Goal: Task Accomplishment & Management: Manage account settings

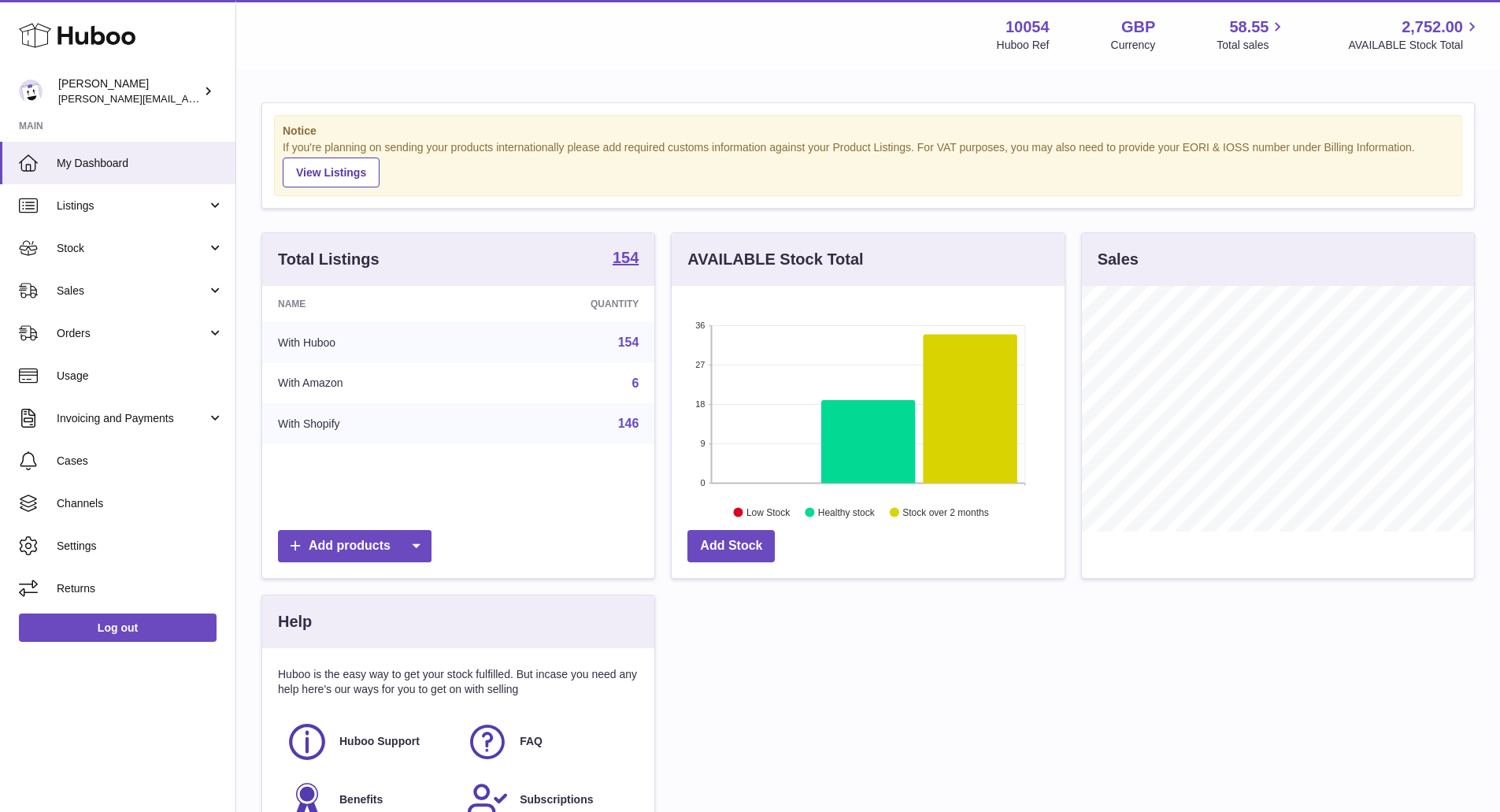
scroll to position [246, 393]
click at [180, 241] on span "Stock" at bounding box center [131, 248] width 150 height 15
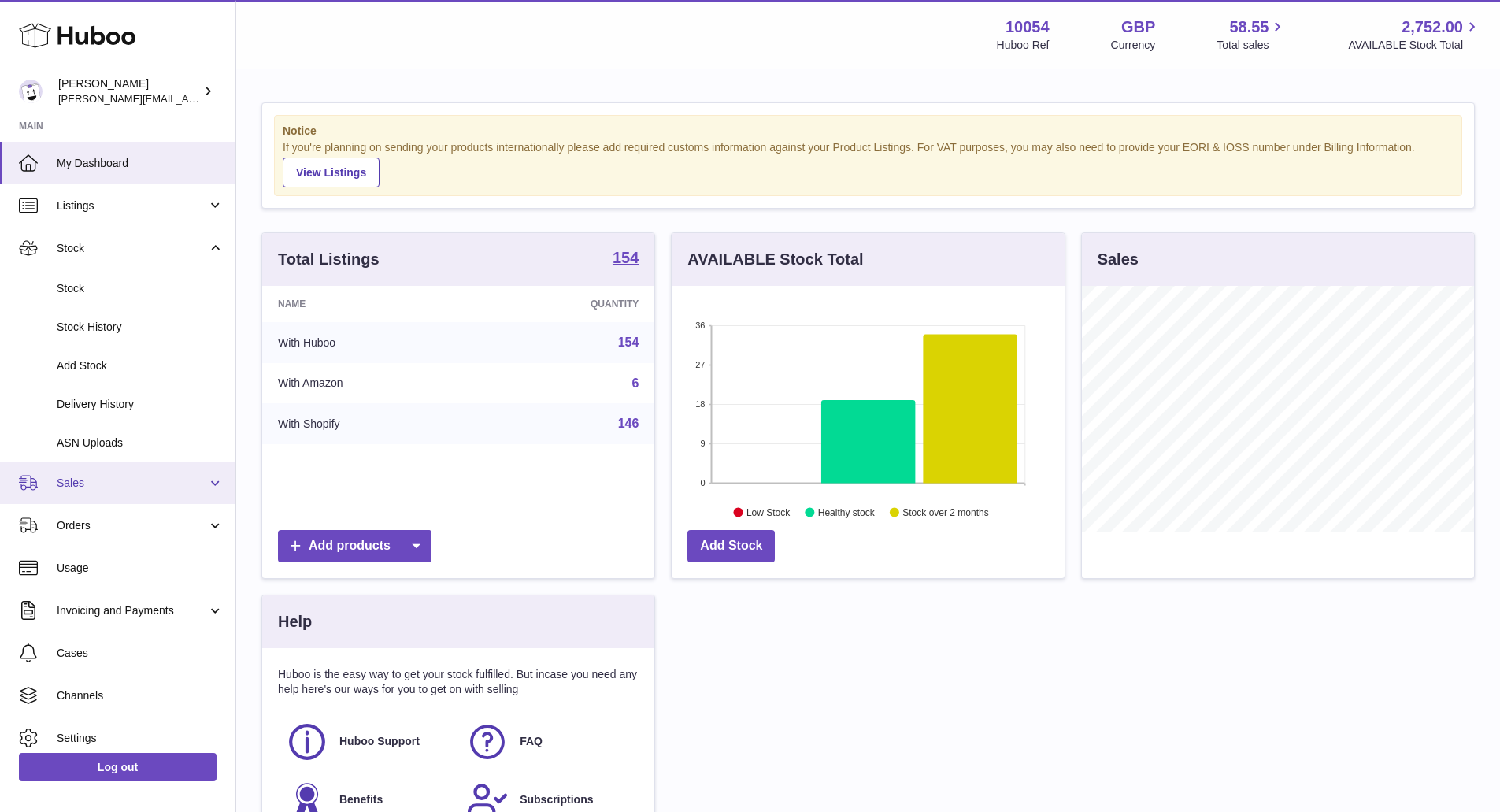
click at [177, 476] on span "Sales" at bounding box center [131, 483] width 150 height 15
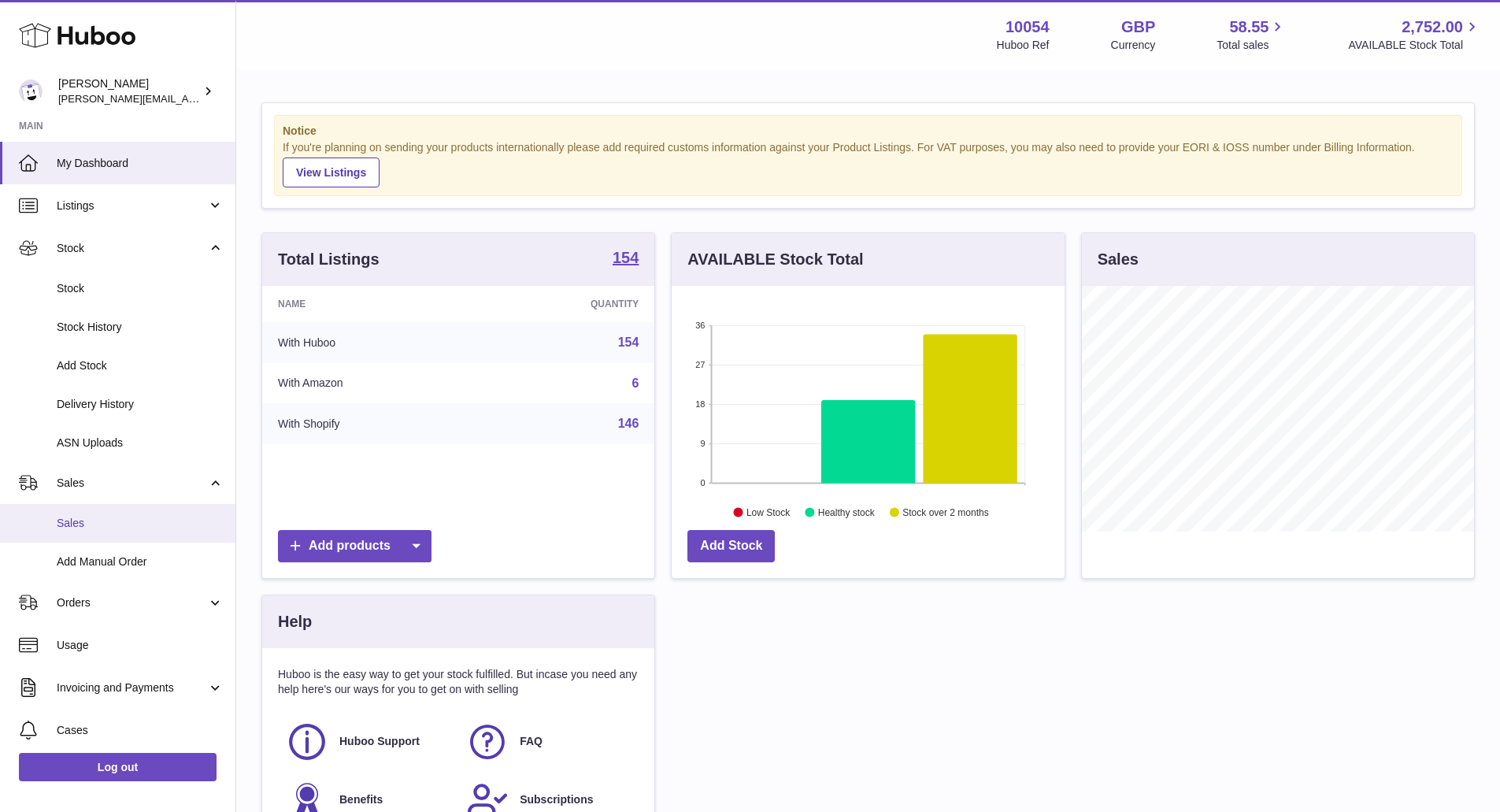
click at [153, 521] on span "Sales" at bounding box center [140, 523] width 167 height 15
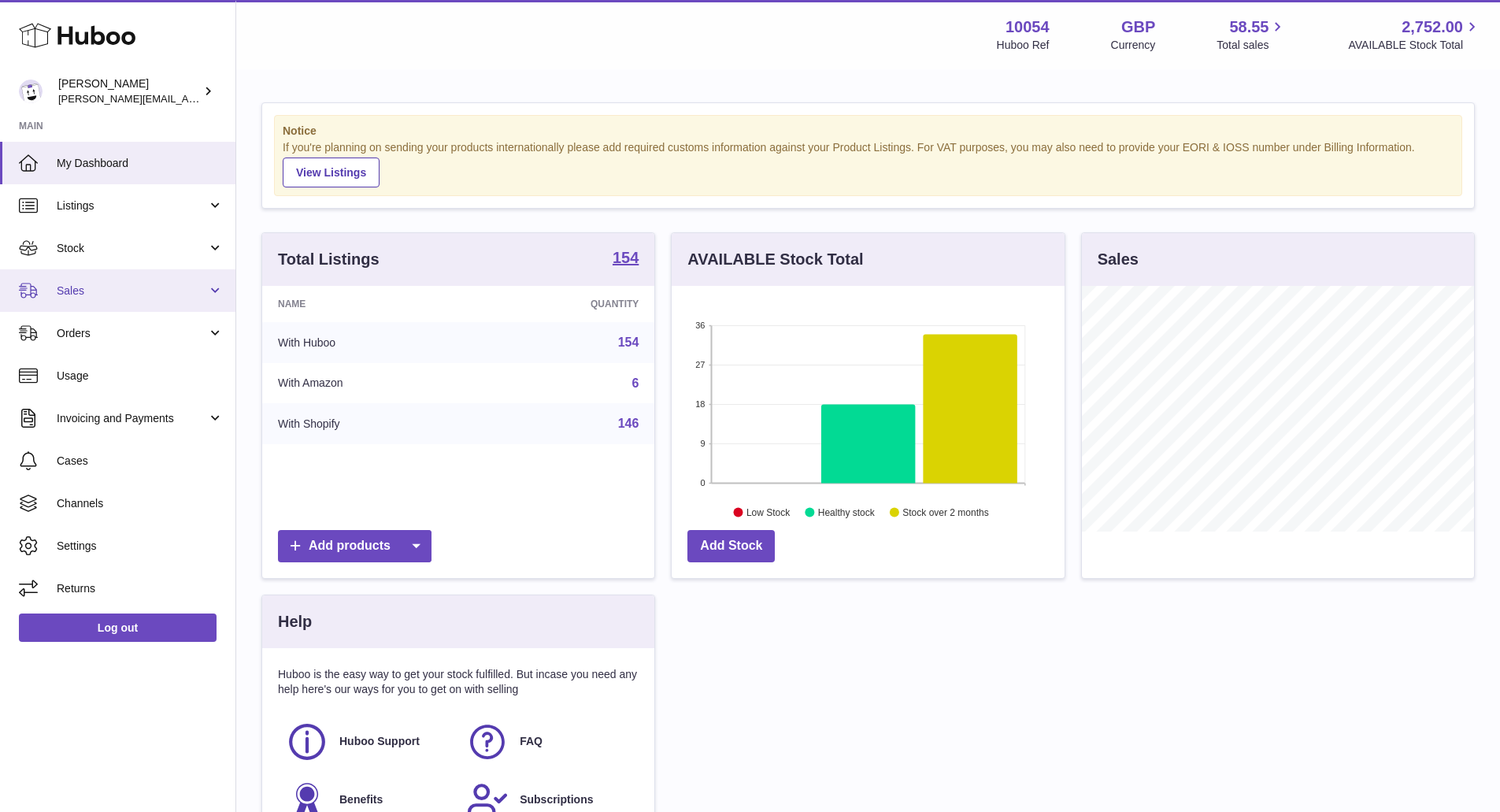
scroll to position [246, 393]
click at [104, 310] on link "Sales" at bounding box center [118, 291] width 235 height 42
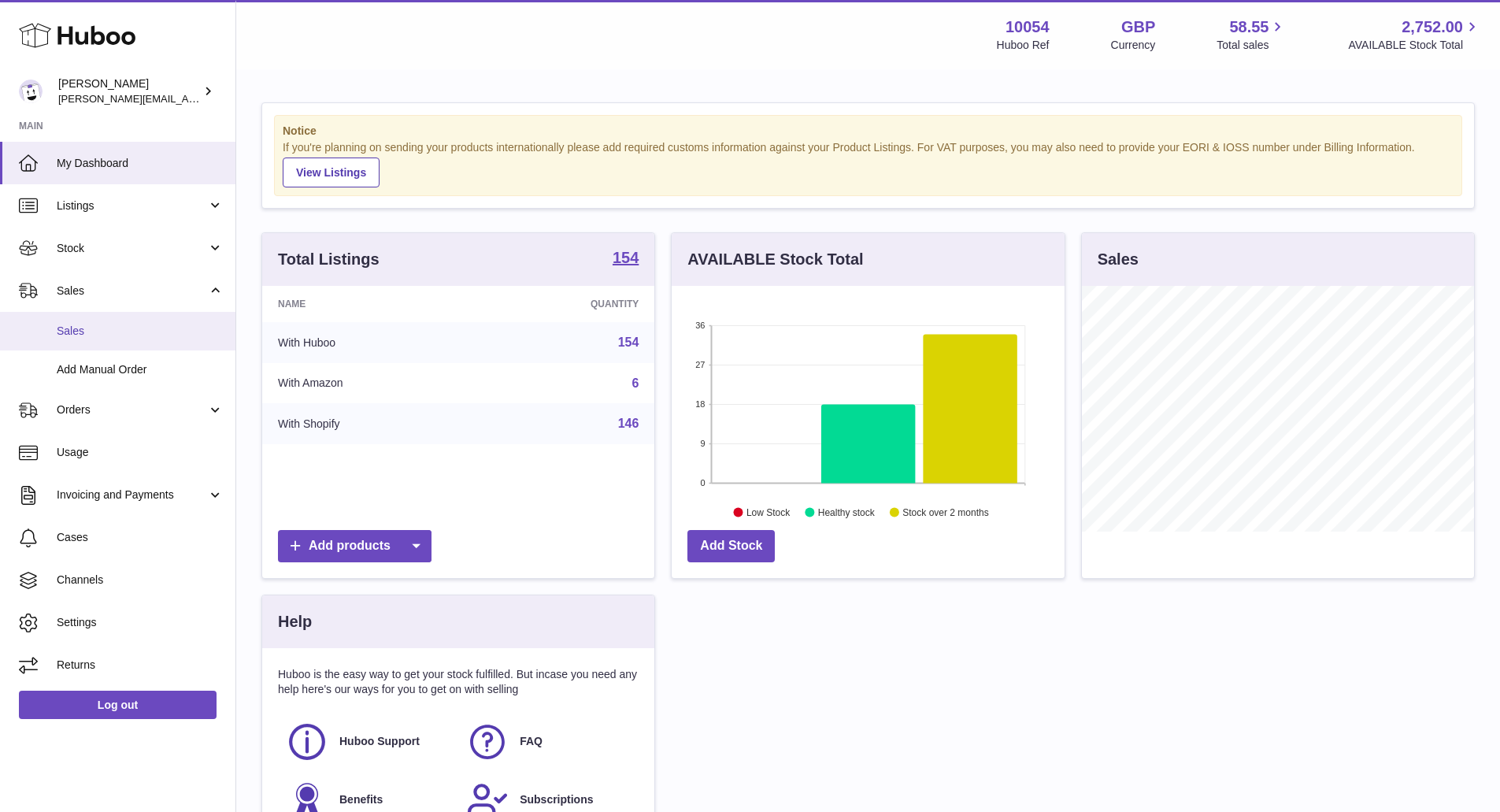
click at [110, 333] on span "Sales" at bounding box center [140, 331] width 167 height 15
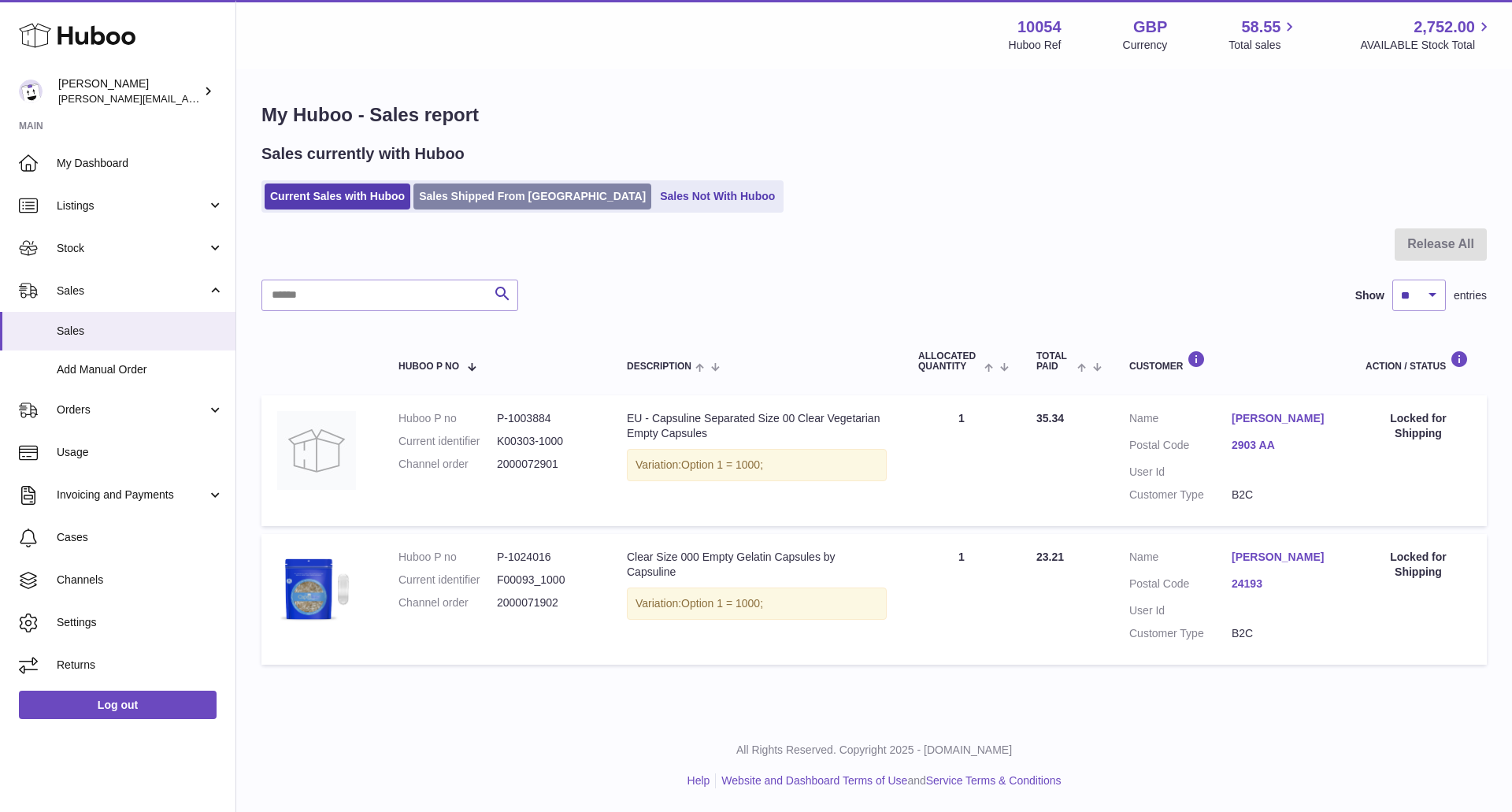
click at [525, 196] on link "Sales Shipped From [GEOGRAPHIC_DATA]" at bounding box center [532, 197] width 238 height 26
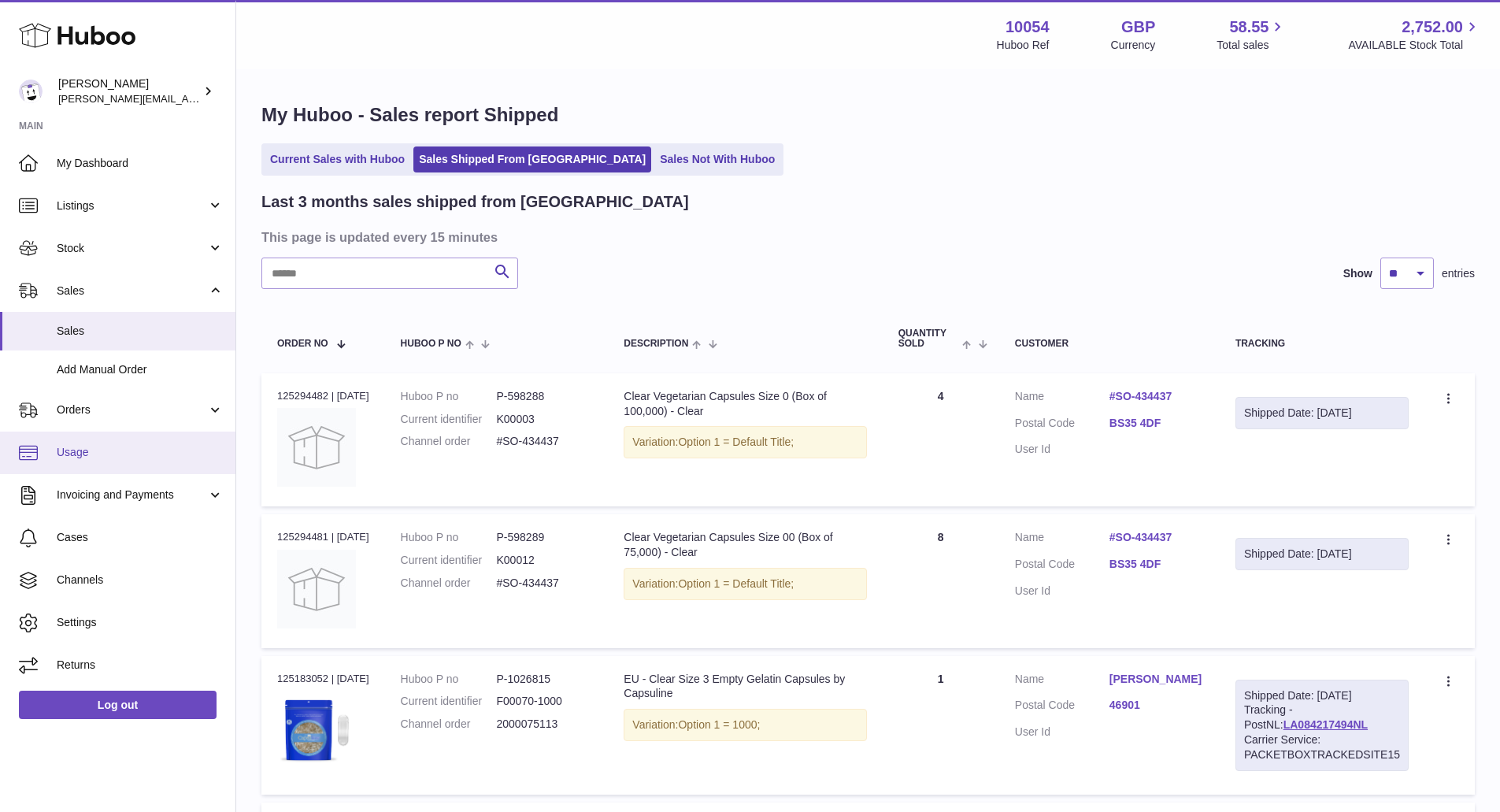
click at [152, 436] on link "Usage" at bounding box center [118, 453] width 235 height 42
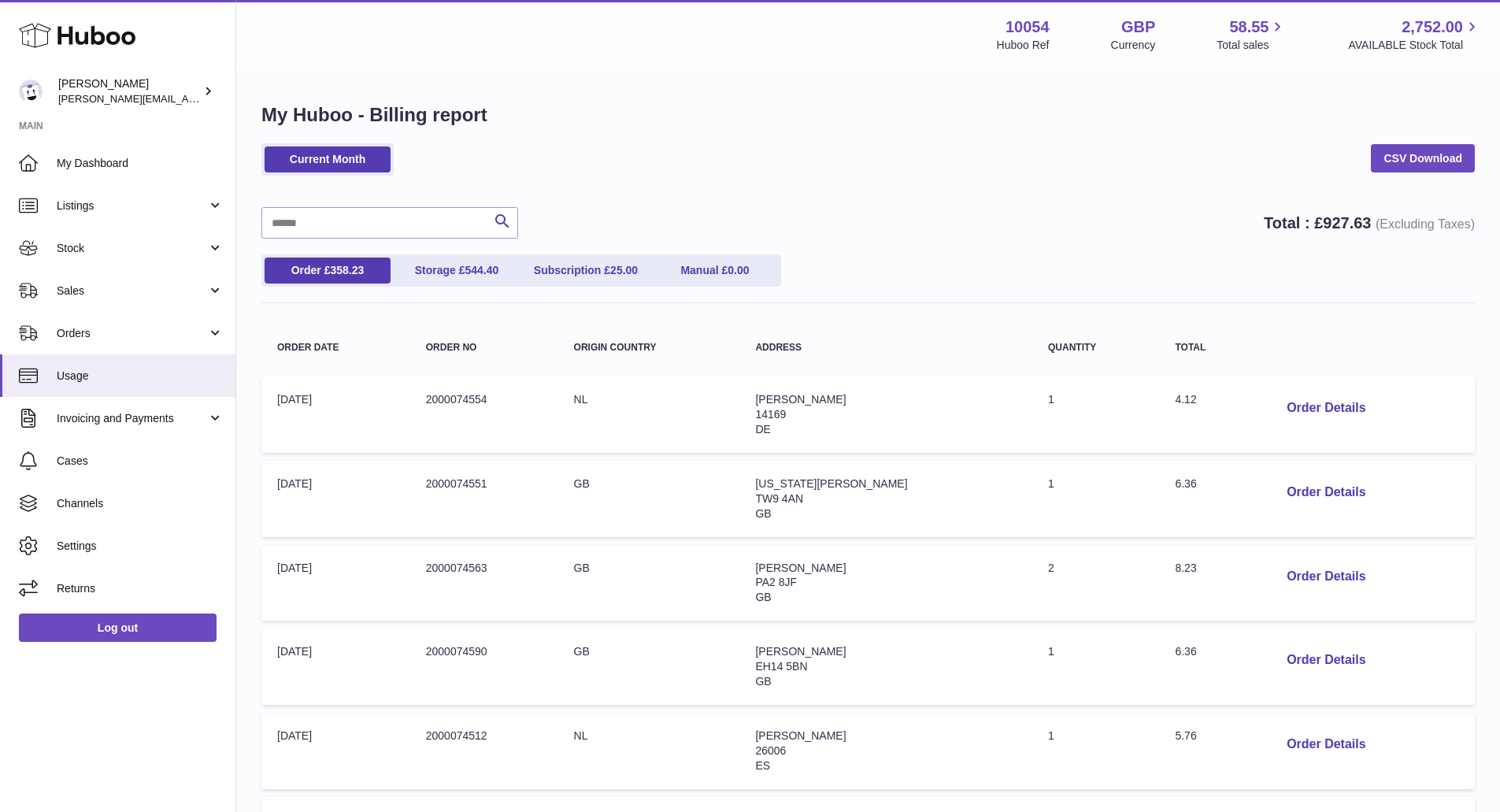
click at [465, 347] on th "Order no" at bounding box center [484, 347] width 148 height 42
click at [337, 355] on th "Order Date" at bounding box center [335, 347] width 149 height 42
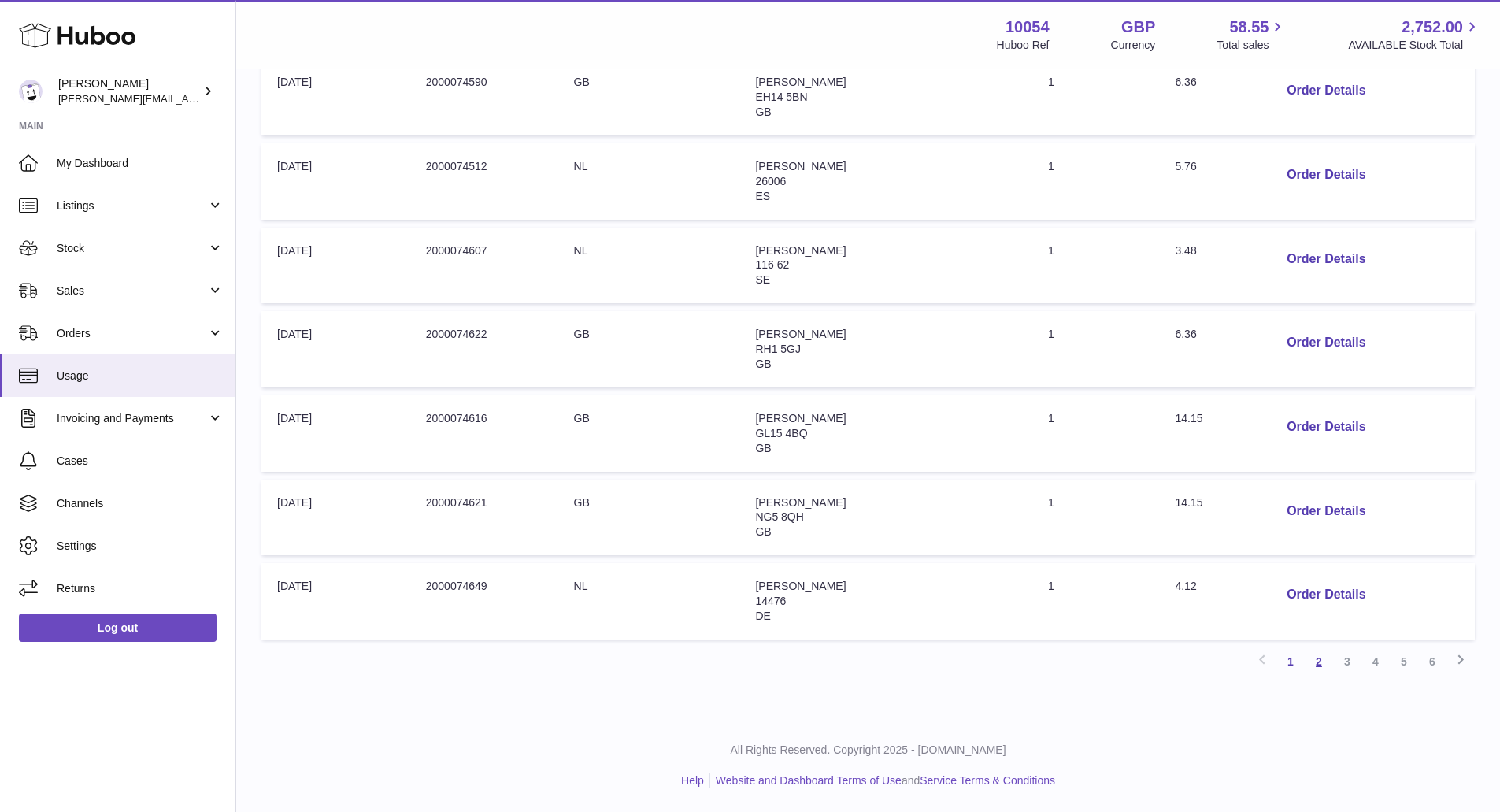
click at [1312, 668] on link "2" at bounding box center [1319, 661] width 29 height 29
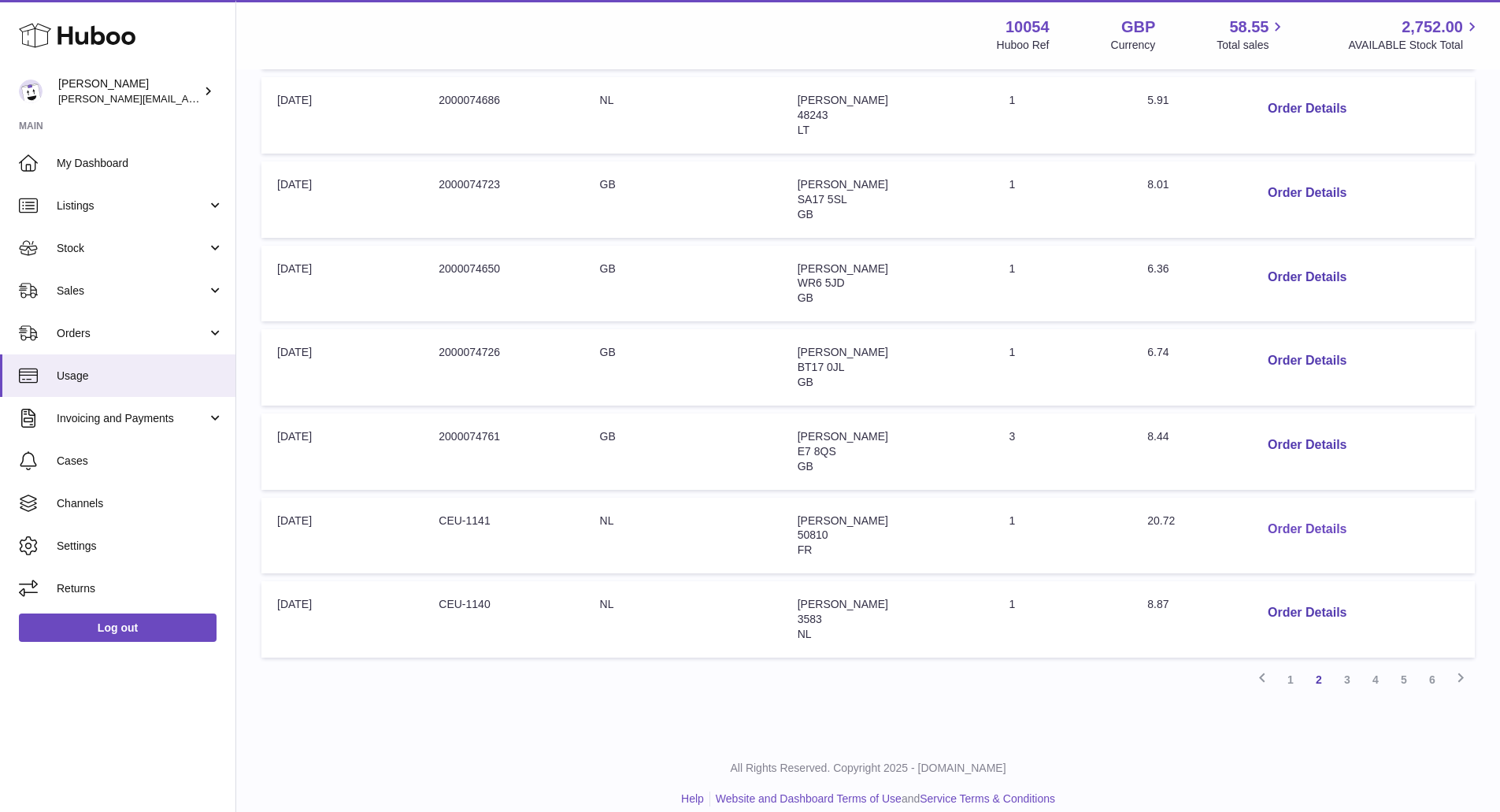
scroll to position [570, 0]
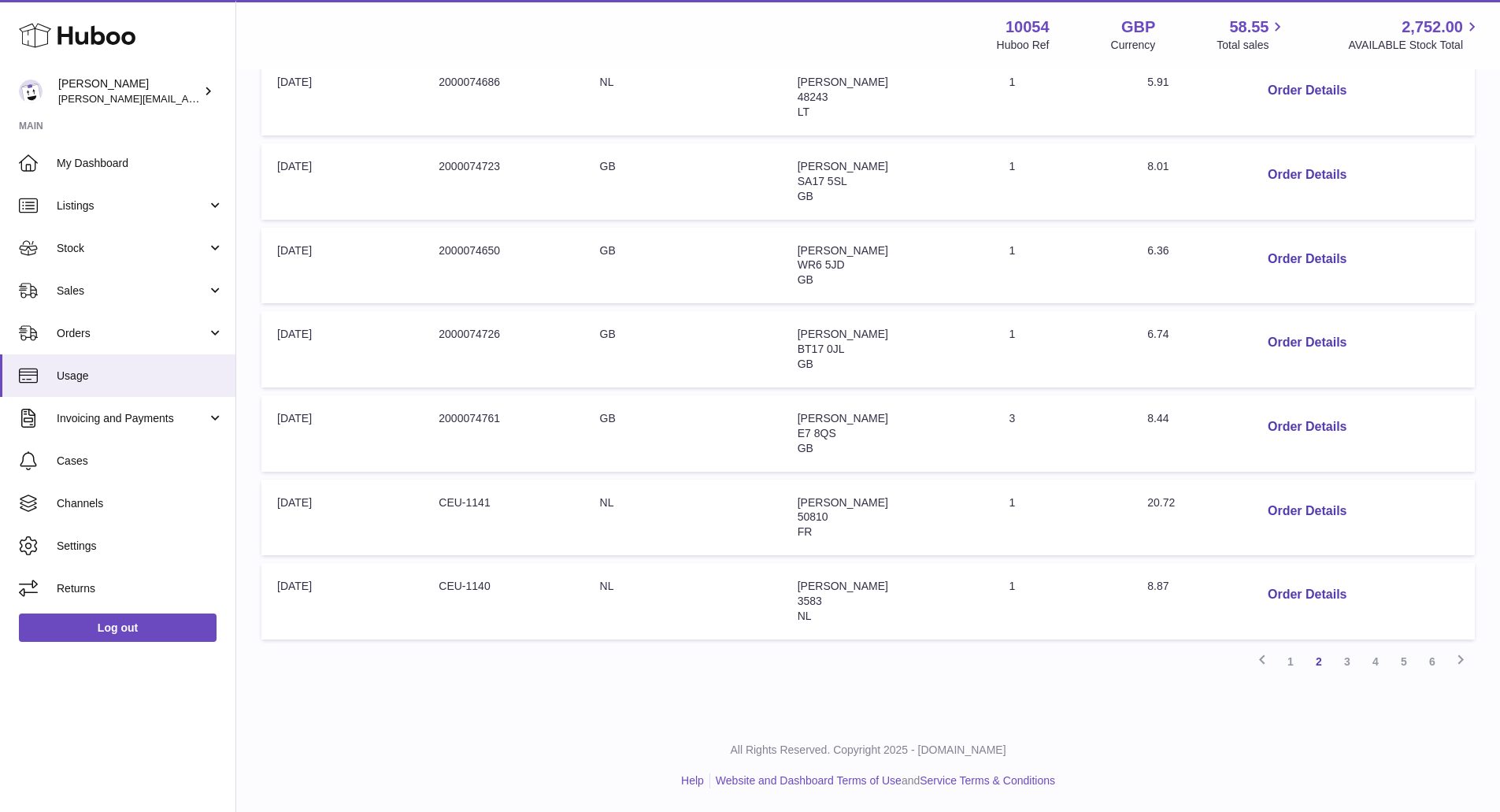
click at [1436, 657] on link "6" at bounding box center [1432, 661] width 29 height 29
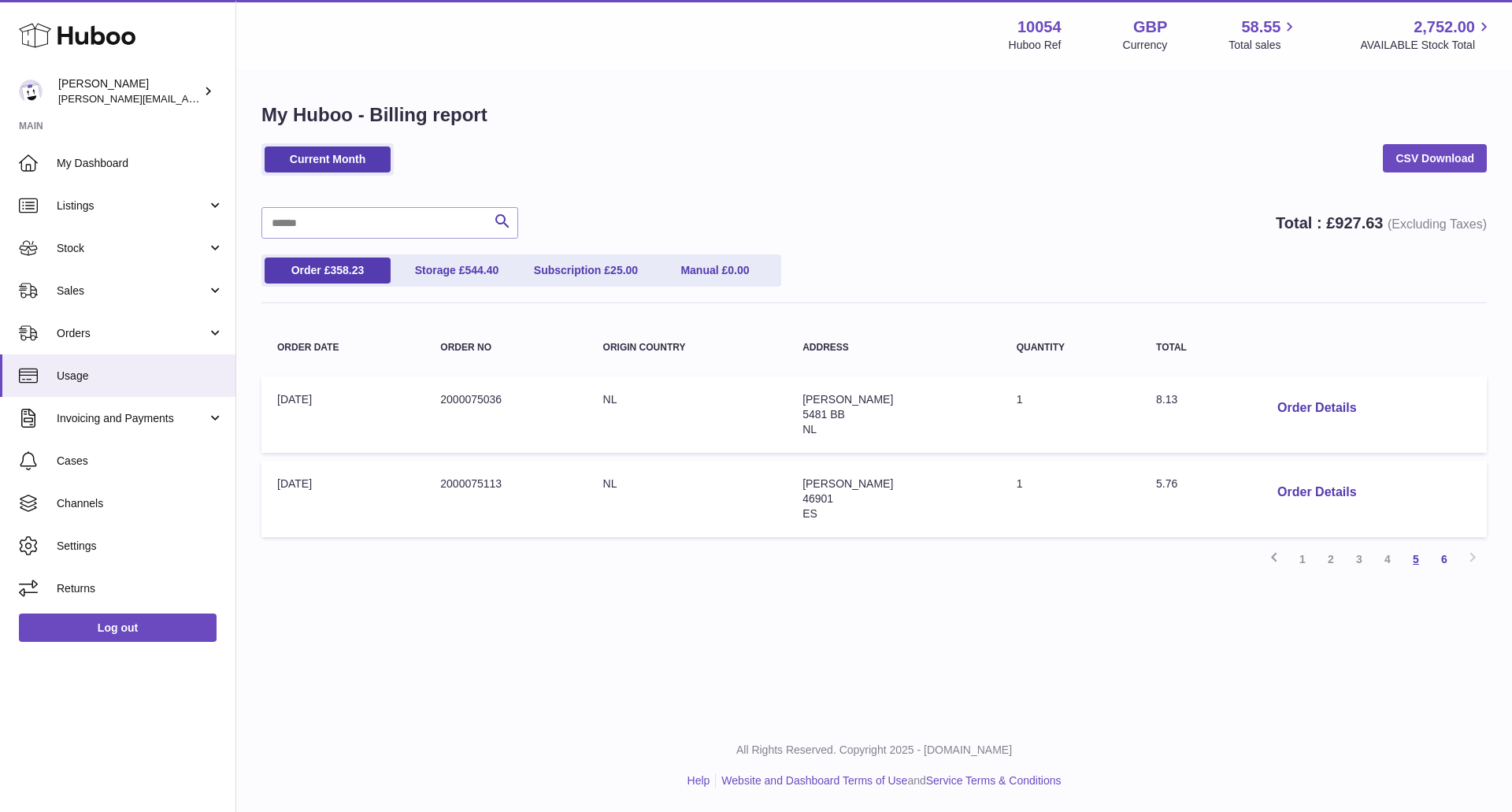
click at [1414, 561] on link "5" at bounding box center [1416, 559] width 29 height 29
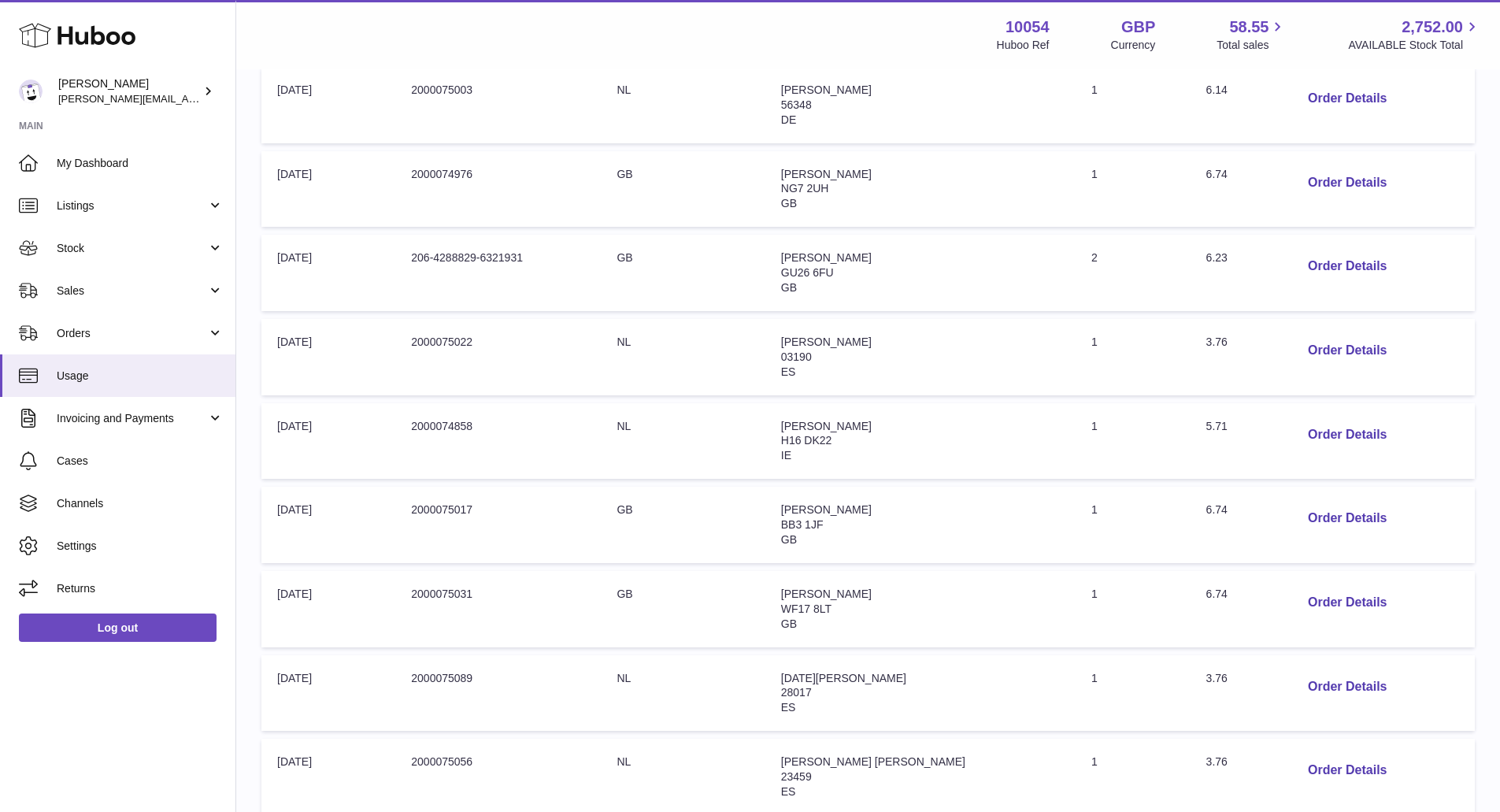
scroll to position [570, 0]
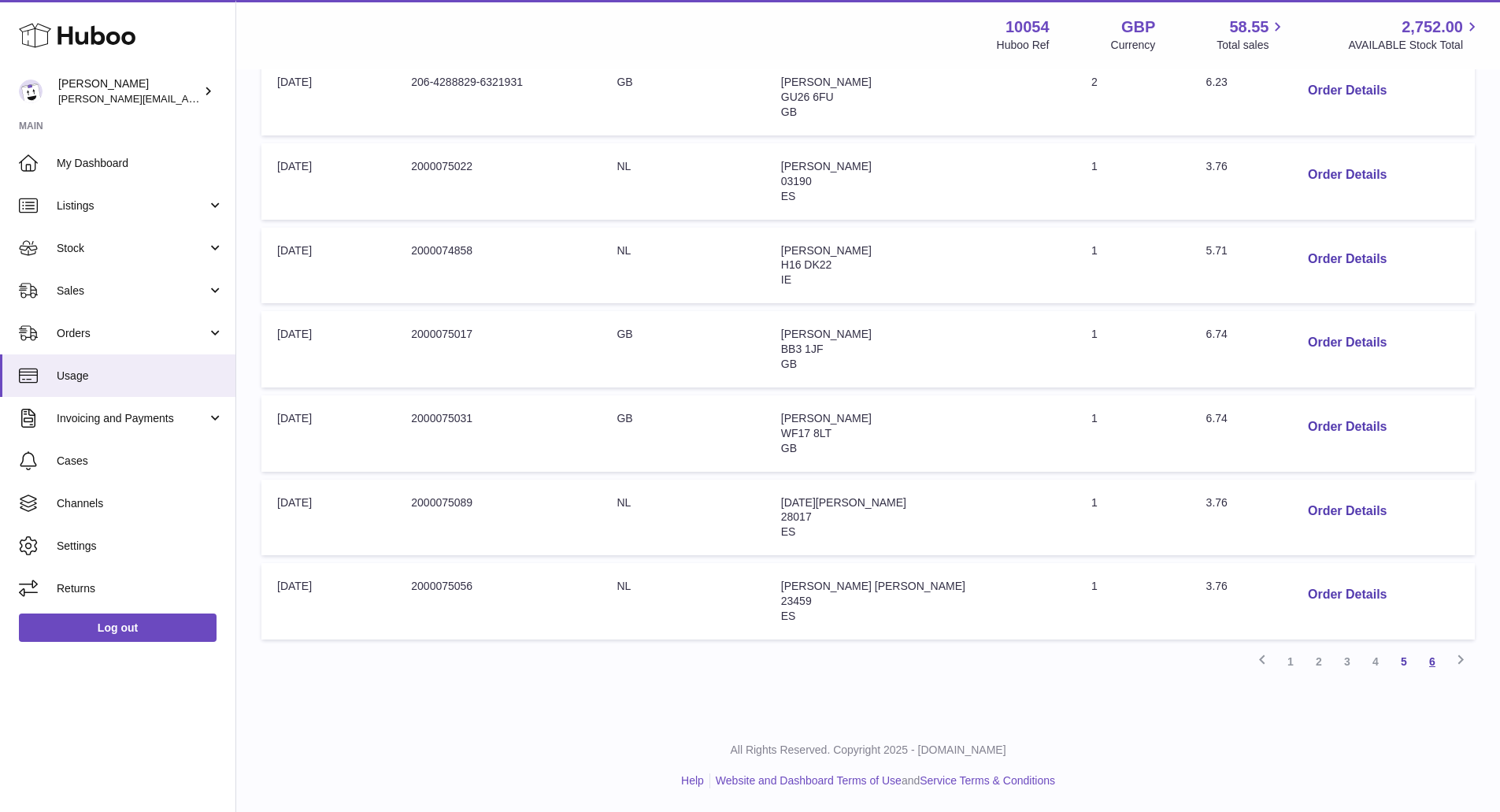
click at [1433, 657] on link "6" at bounding box center [1432, 661] width 29 height 29
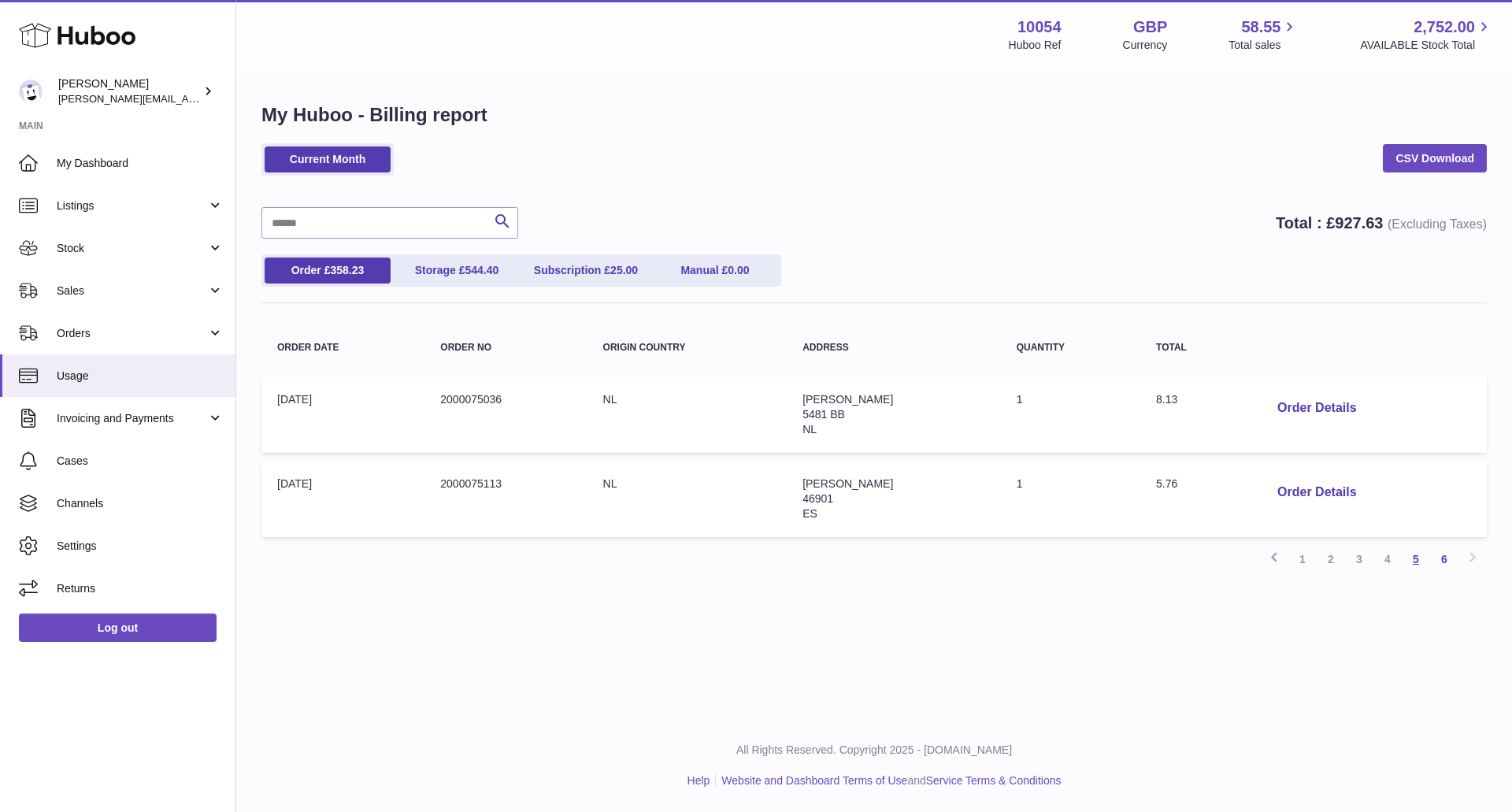
click at [1417, 557] on link "5" at bounding box center [1416, 559] width 29 height 29
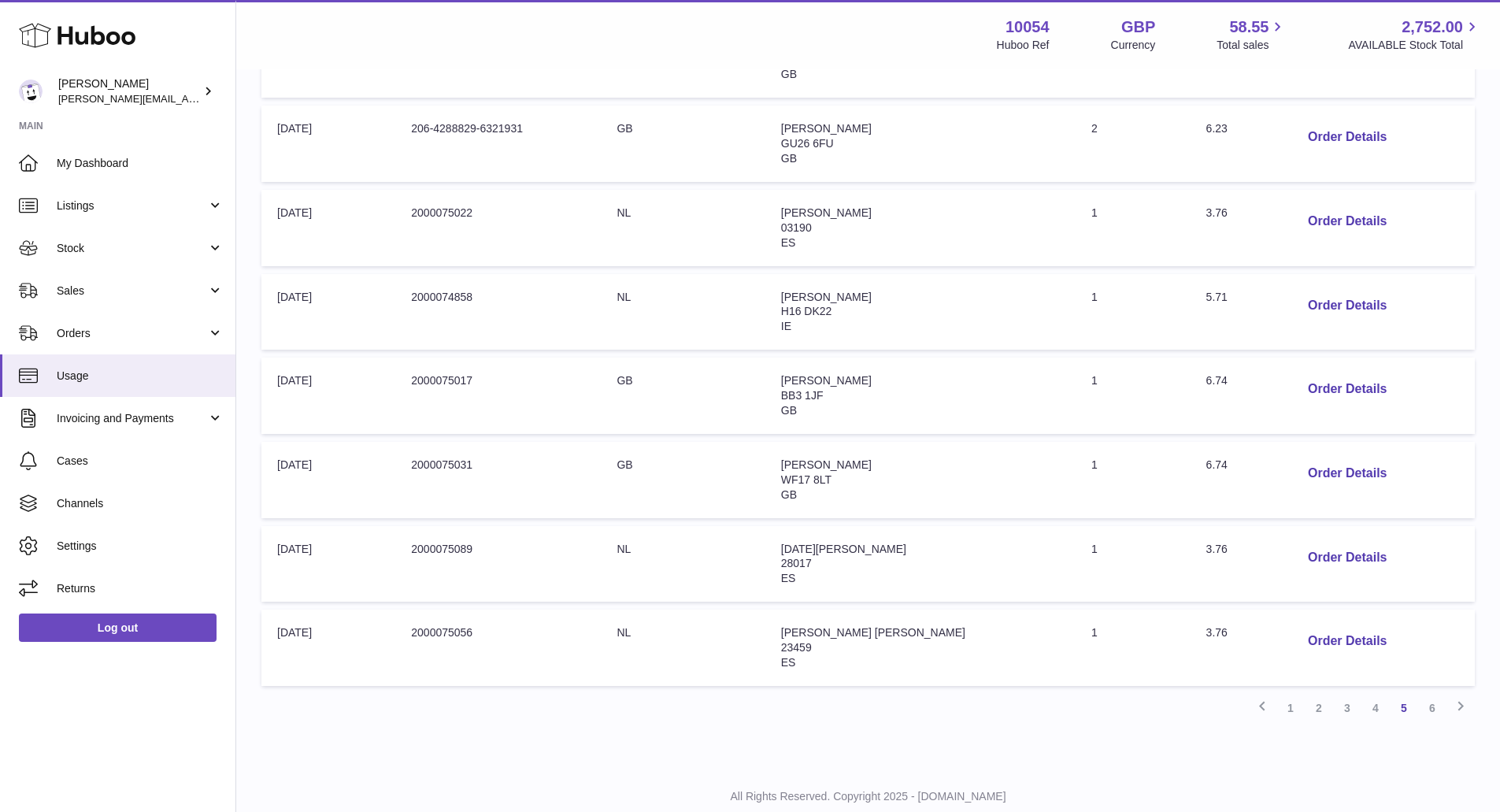
scroll to position [570, 0]
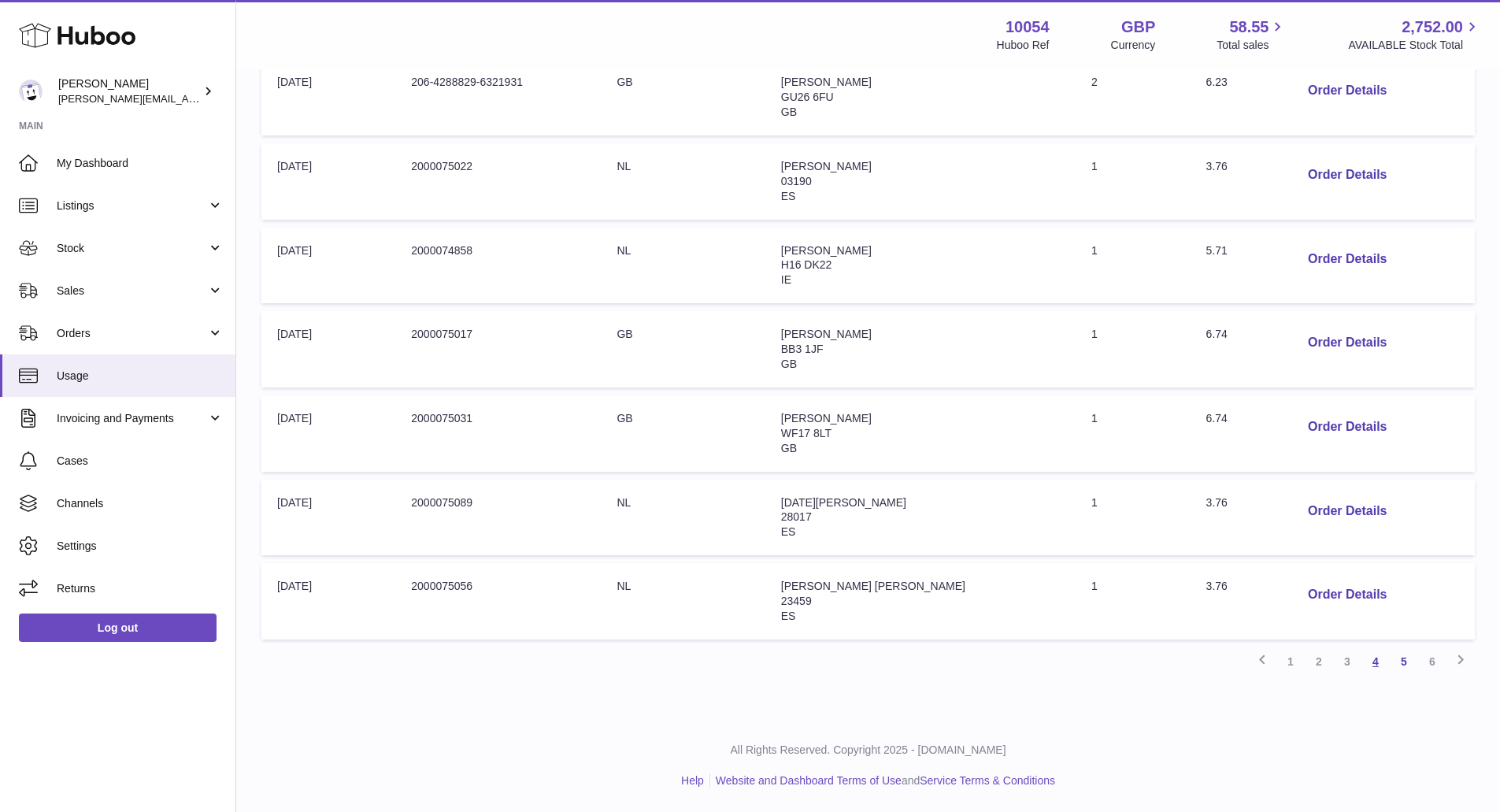
click at [1378, 664] on link "4" at bounding box center [1375, 661] width 29 height 29
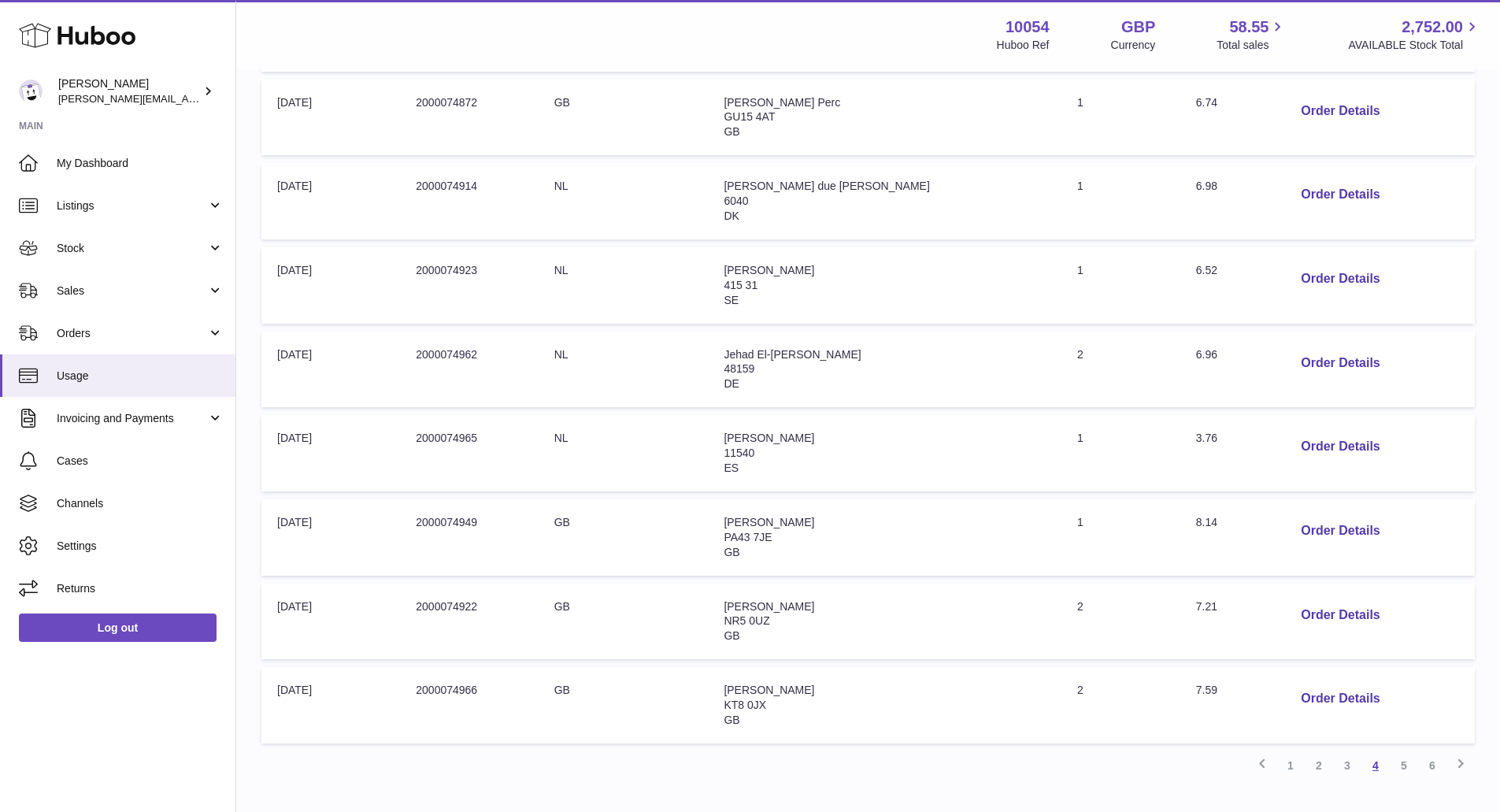
scroll to position [570, 0]
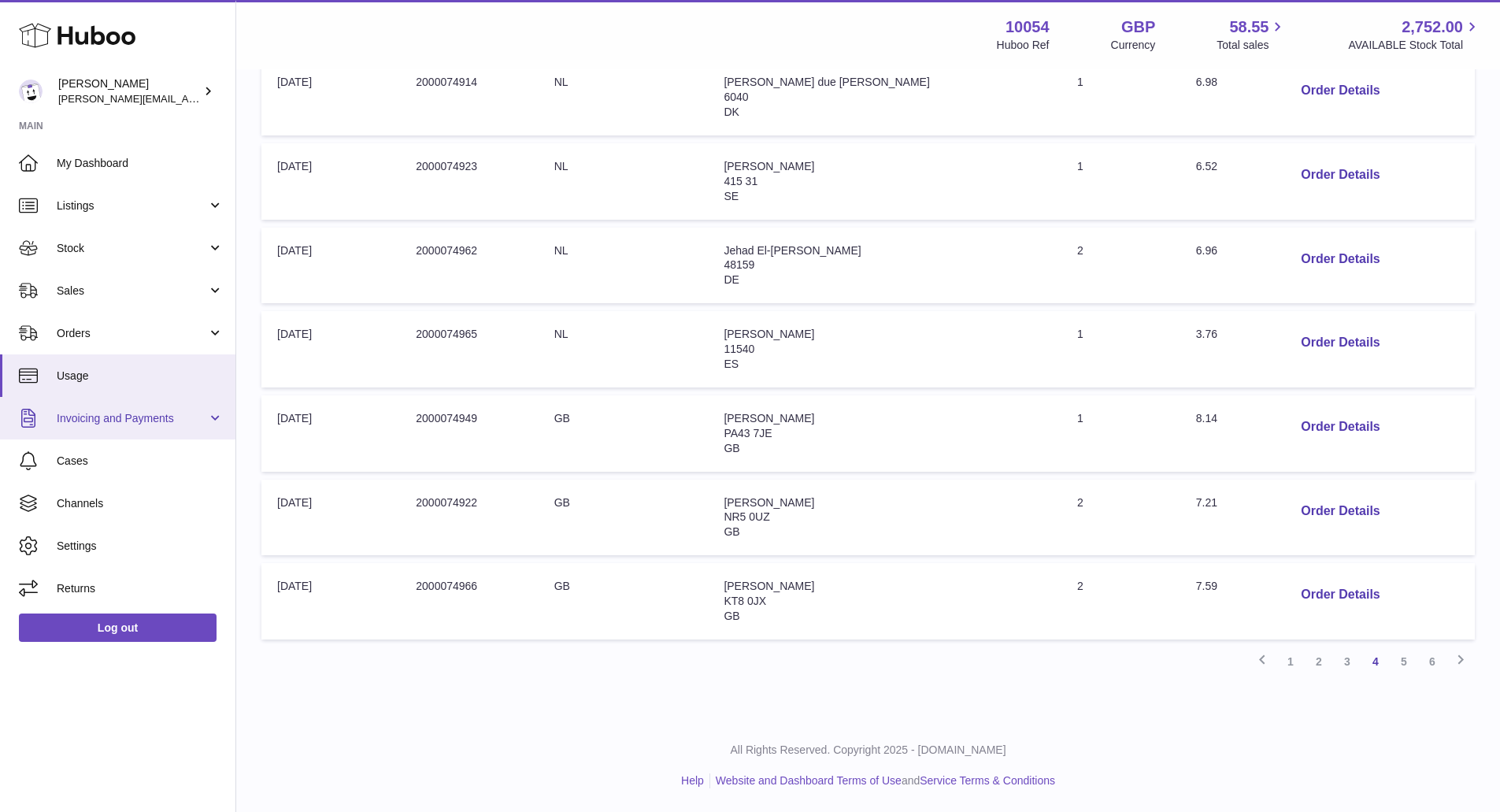
click at [96, 404] on link "Invoicing and Payments" at bounding box center [118, 418] width 235 height 42
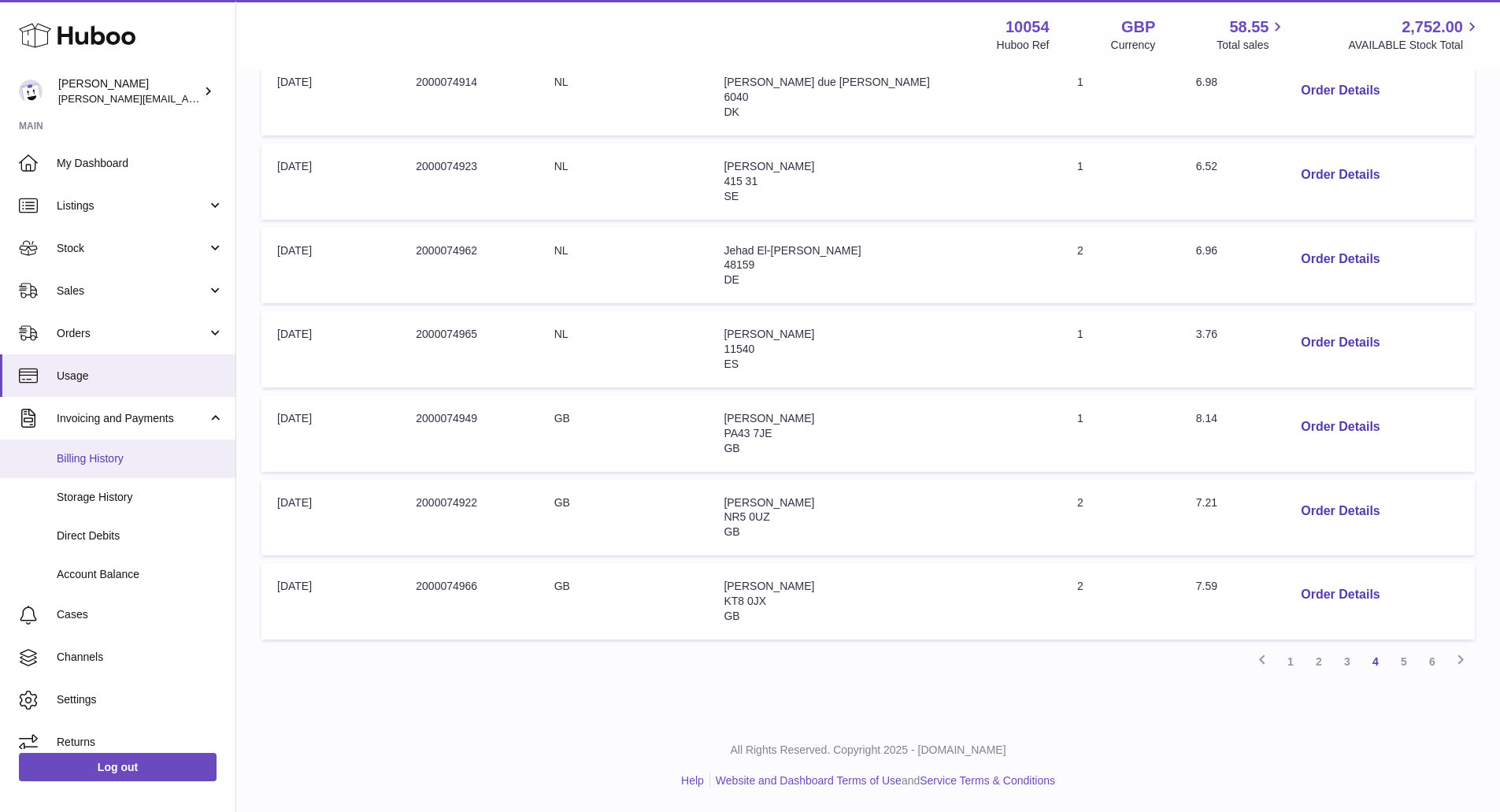
click at [105, 452] on span "Billing History" at bounding box center [140, 459] width 167 height 15
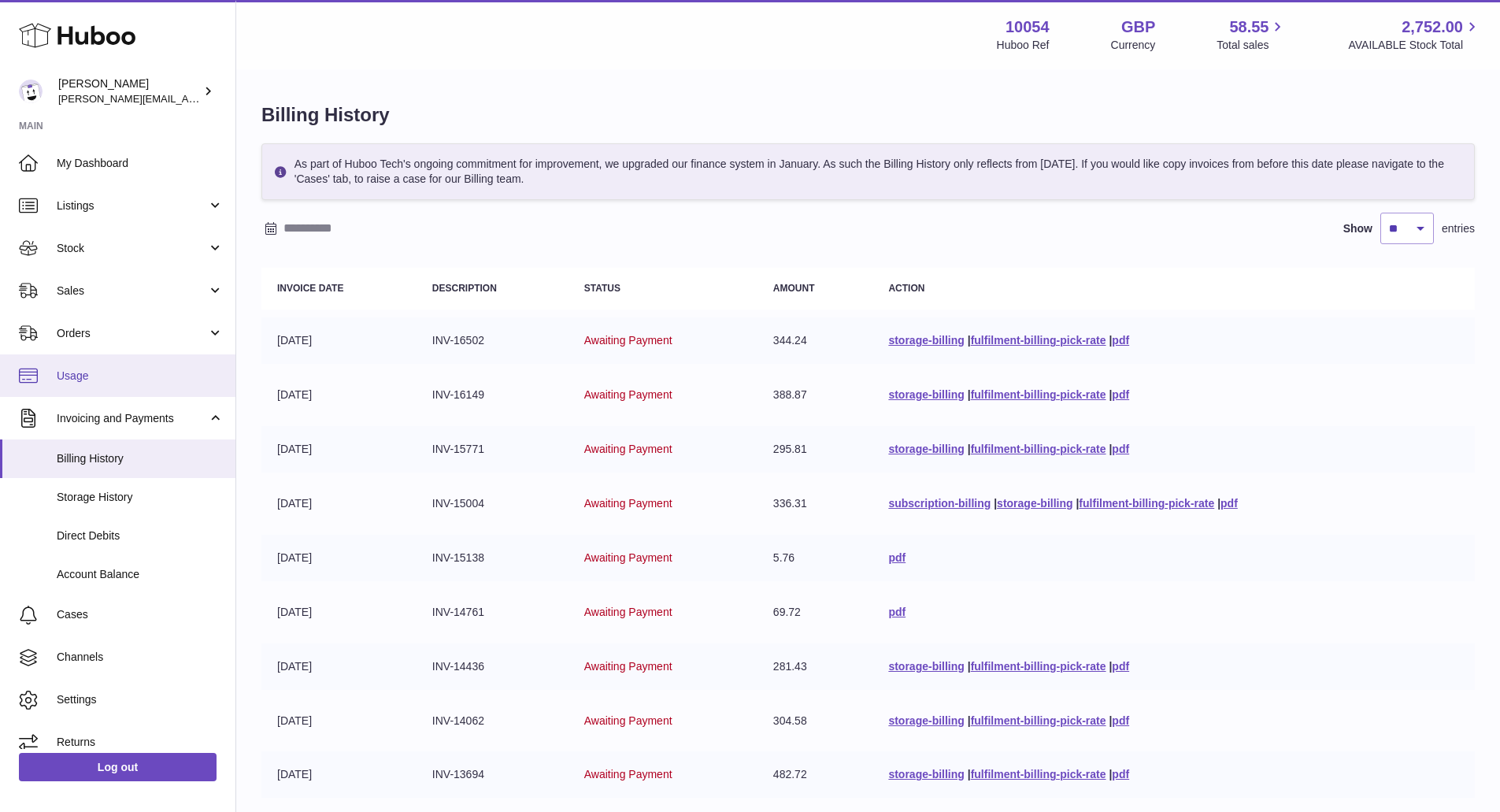
click at [141, 361] on link "Usage" at bounding box center [118, 375] width 235 height 42
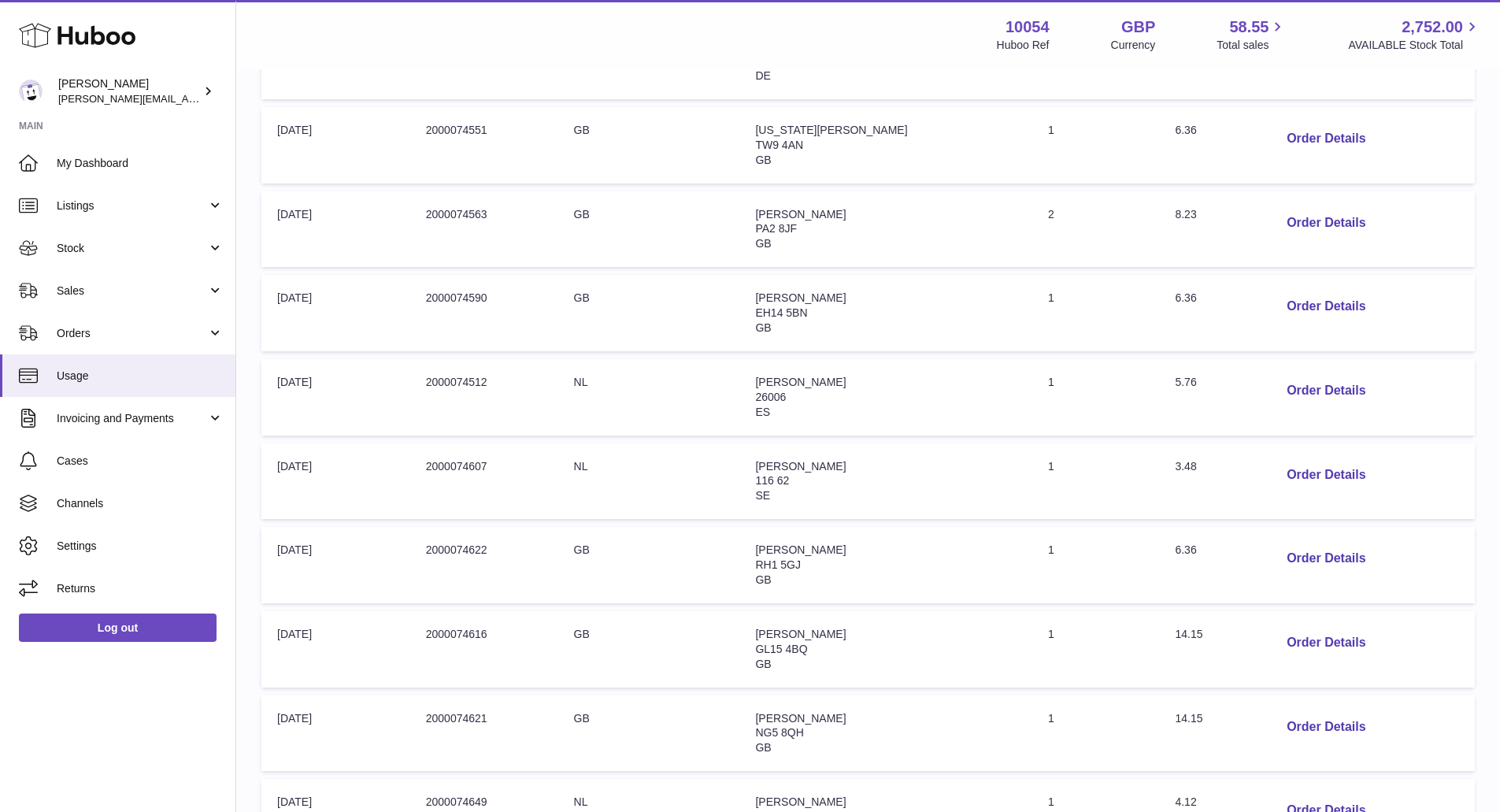
scroll to position [570, 0]
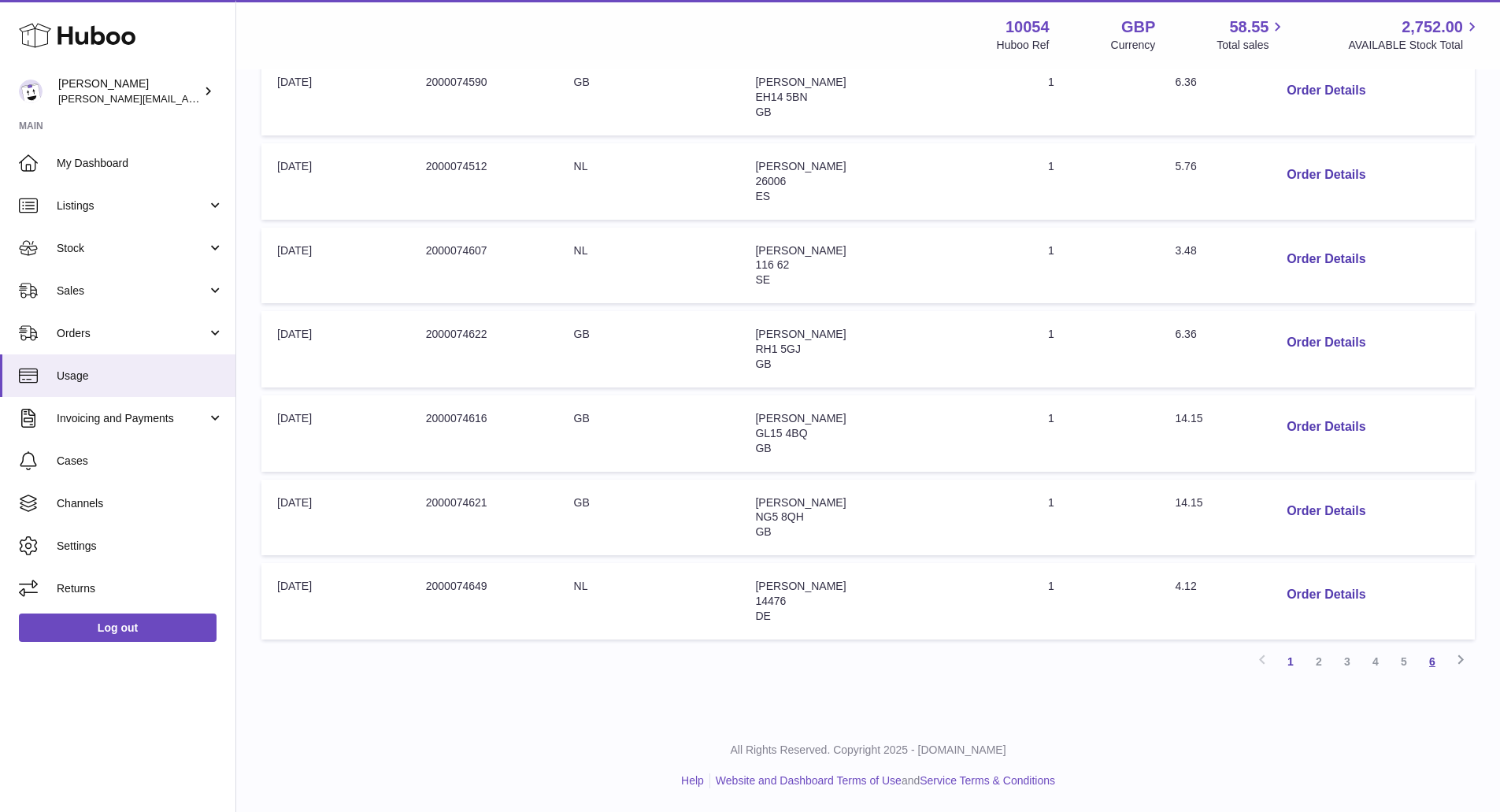
click at [1433, 662] on link "6" at bounding box center [1432, 661] width 29 height 29
